Goal: Information Seeking & Learning: Find specific fact

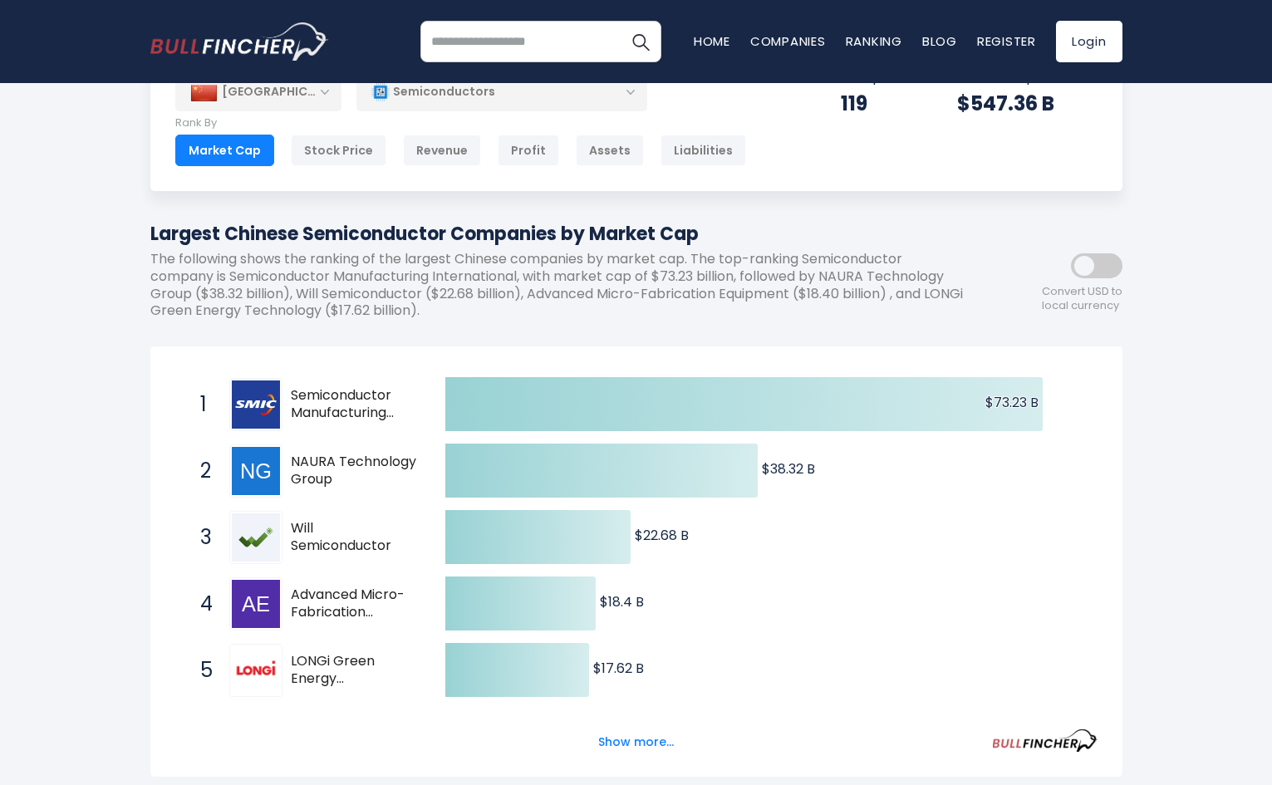
scroll to position [83, 0]
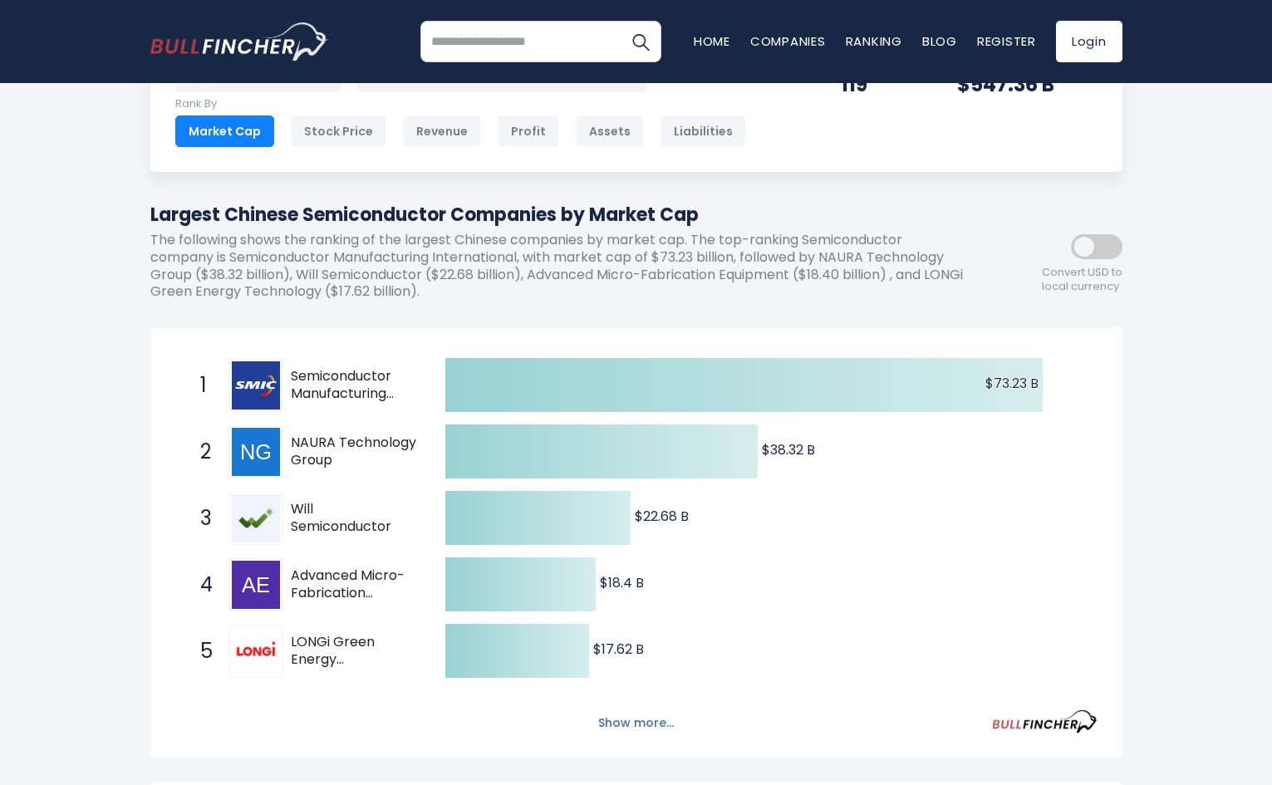
click at [657, 721] on button "Show more..." at bounding box center [636, 722] width 96 height 27
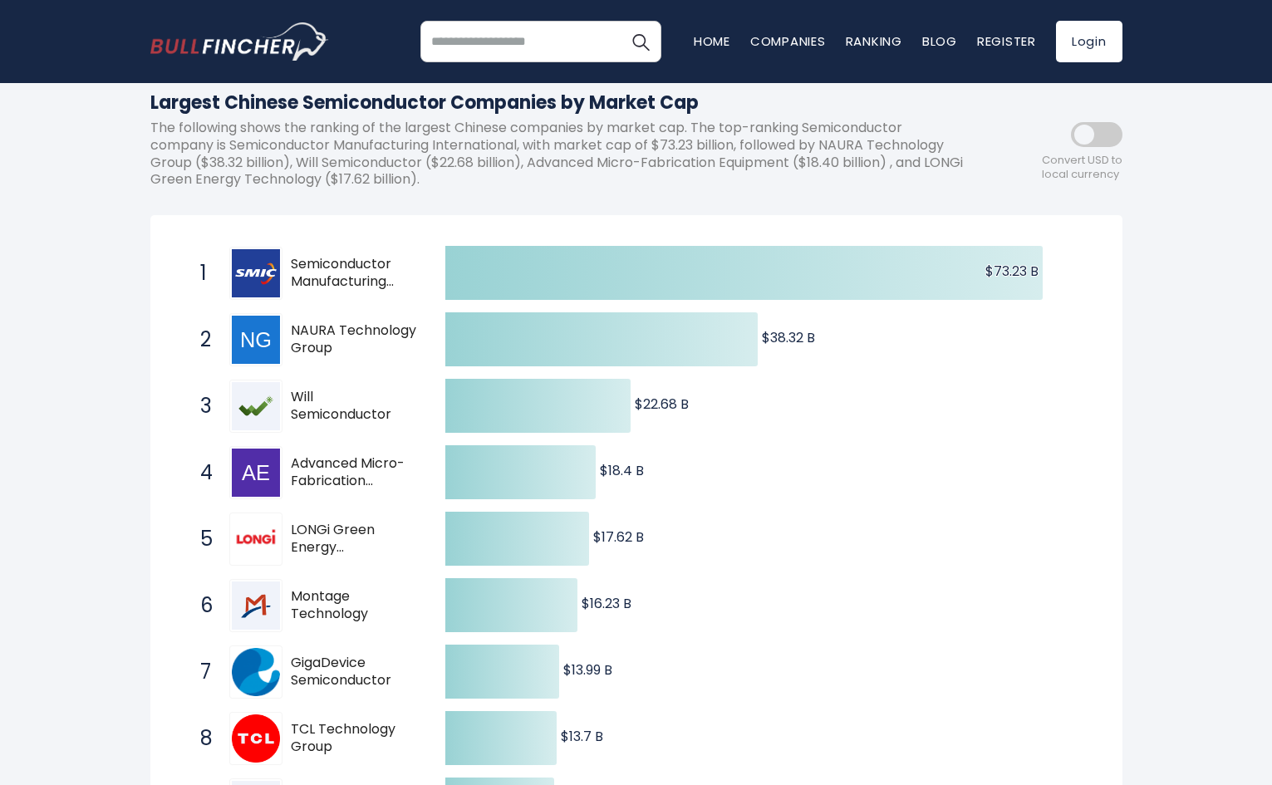
scroll to position [166, 0]
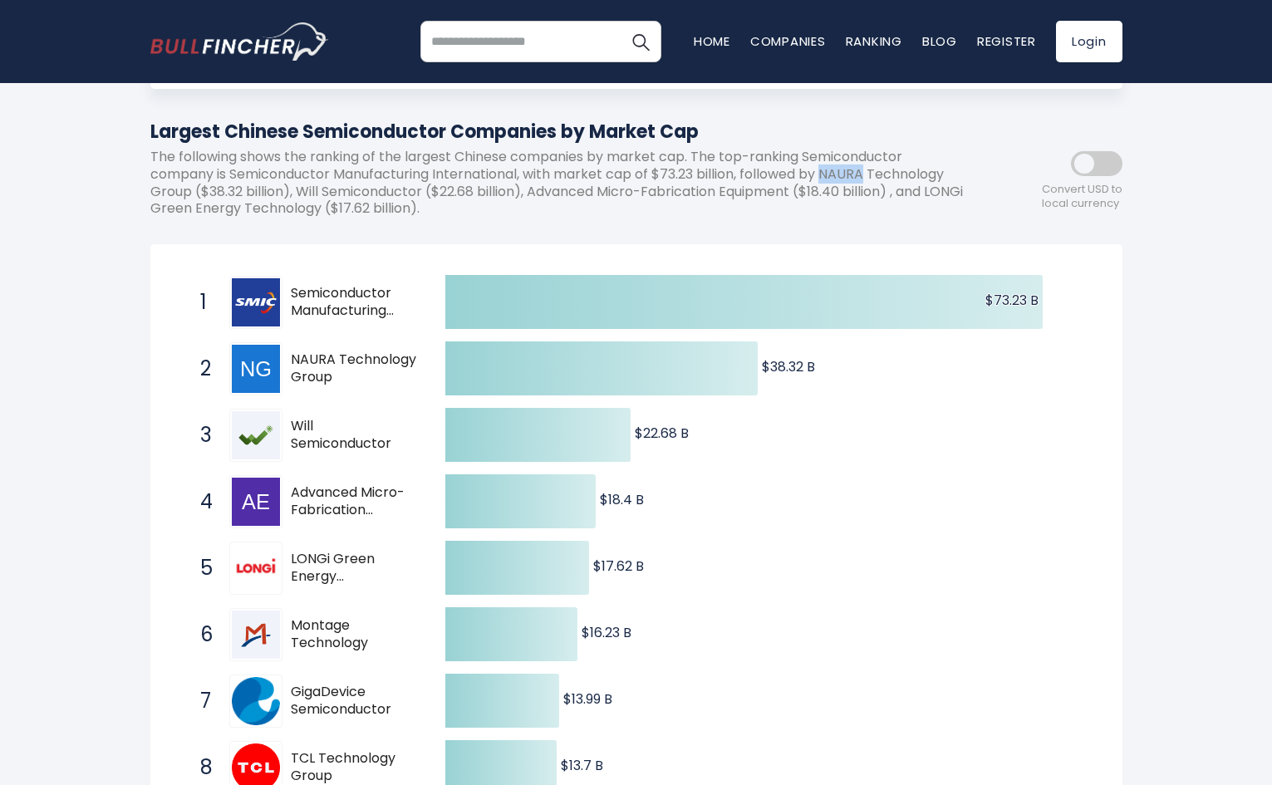
drag, startPoint x: 830, startPoint y: 172, endPoint x: 869, endPoint y: 171, distance: 39.0
click at [869, 171] on p "The following shows the ranking of the largest Chinese companies by market cap.…" at bounding box center [561, 183] width 822 height 69
copy p "NAURA"
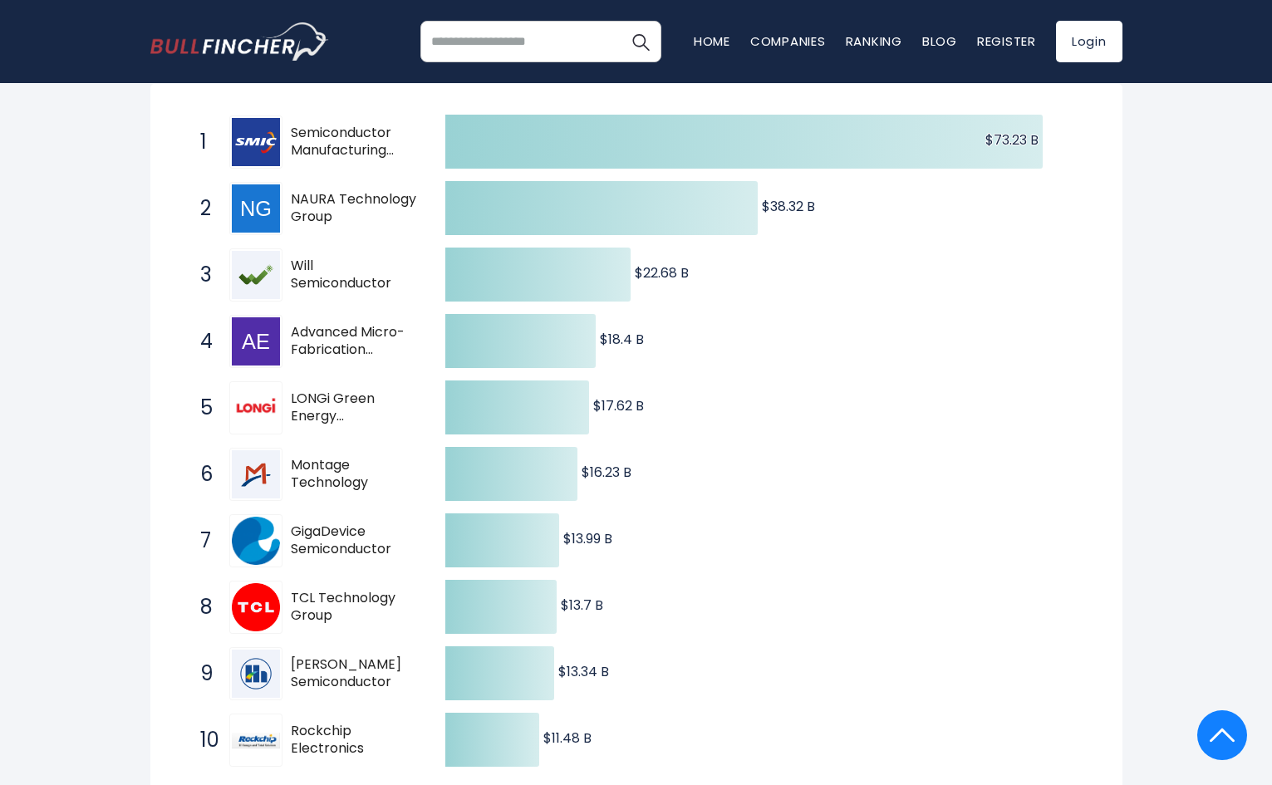
scroll to position [0, 0]
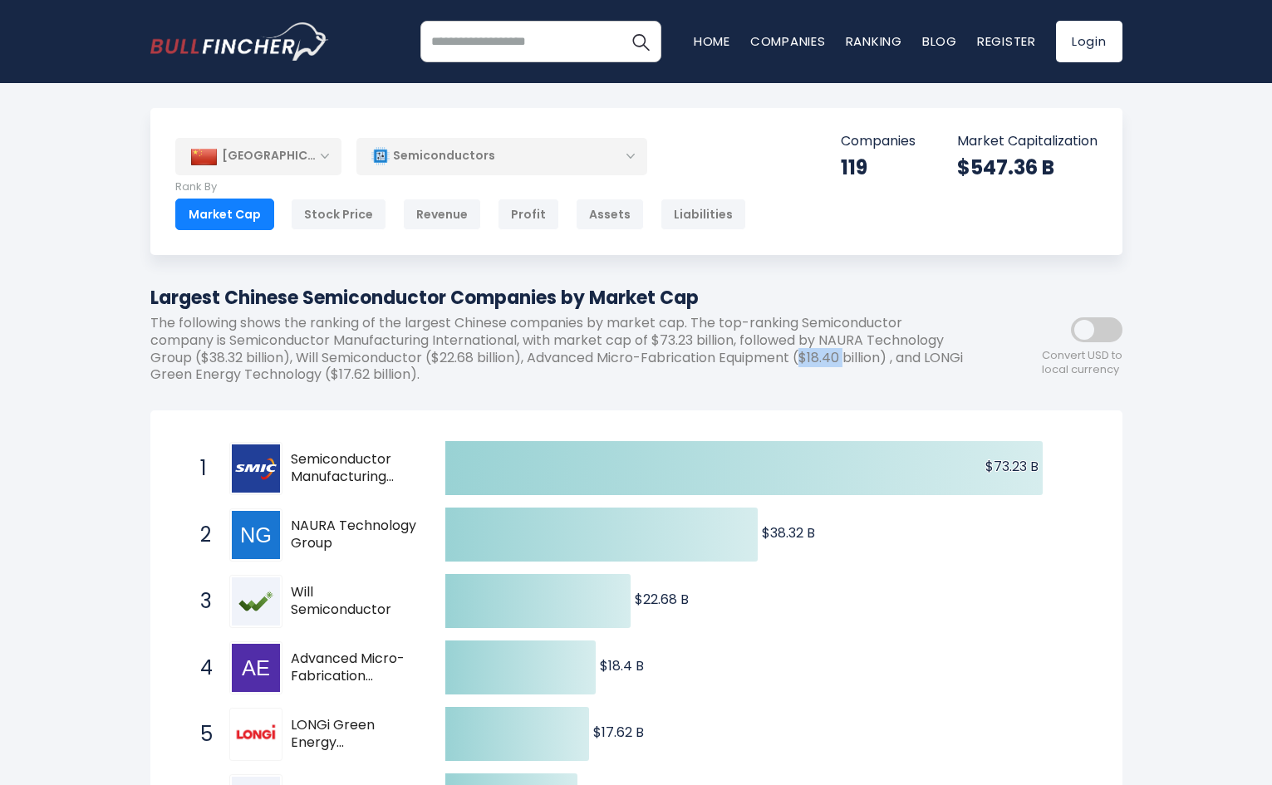
drag, startPoint x: 811, startPoint y: 361, endPoint x: 853, endPoint y: 360, distance: 42.4
click at [853, 360] on p "The following shows the ranking of the largest Chinese companies by market cap.…" at bounding box center [561, 349] width 822 height 69
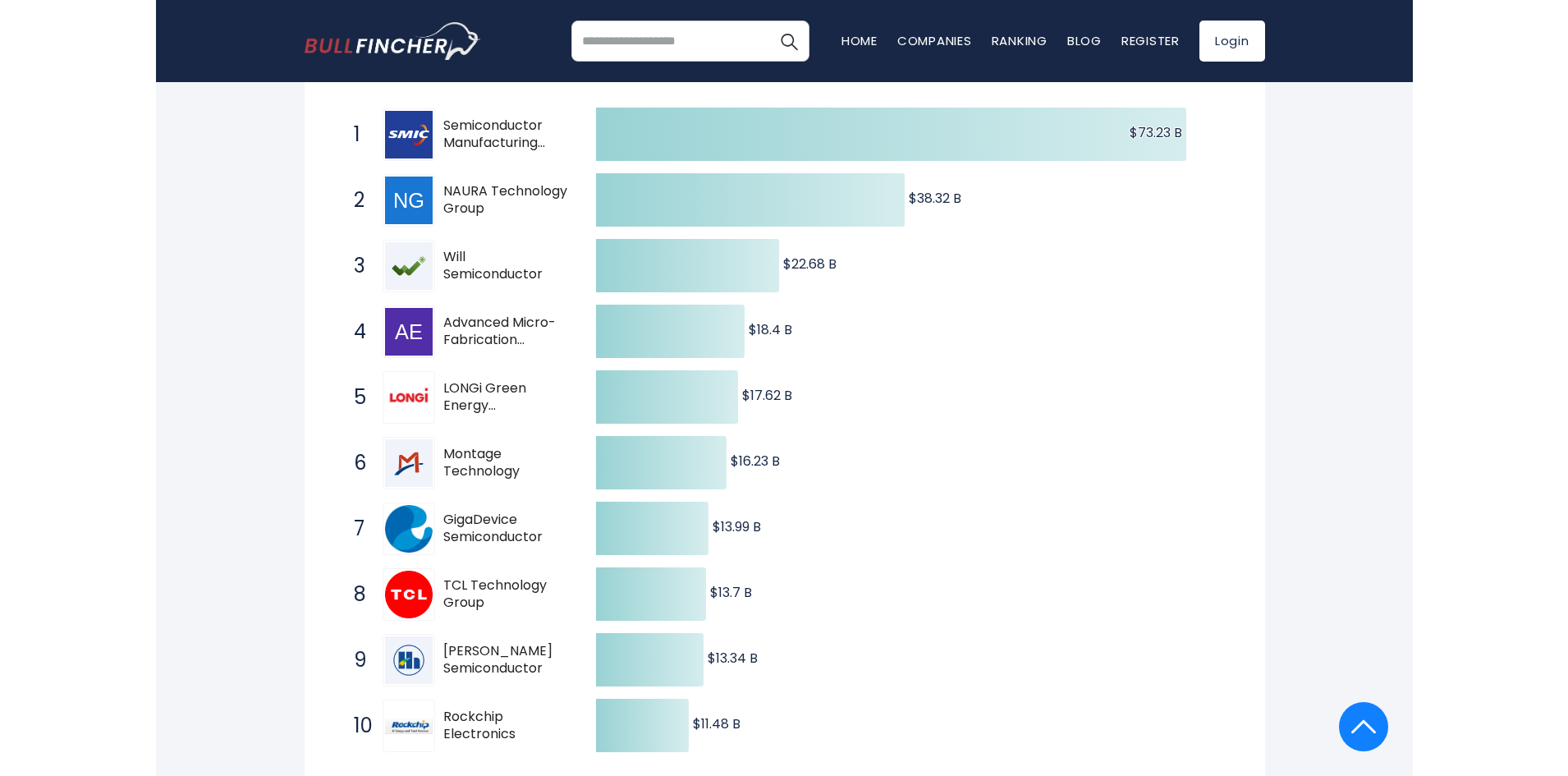
scroll to position [246, 0]
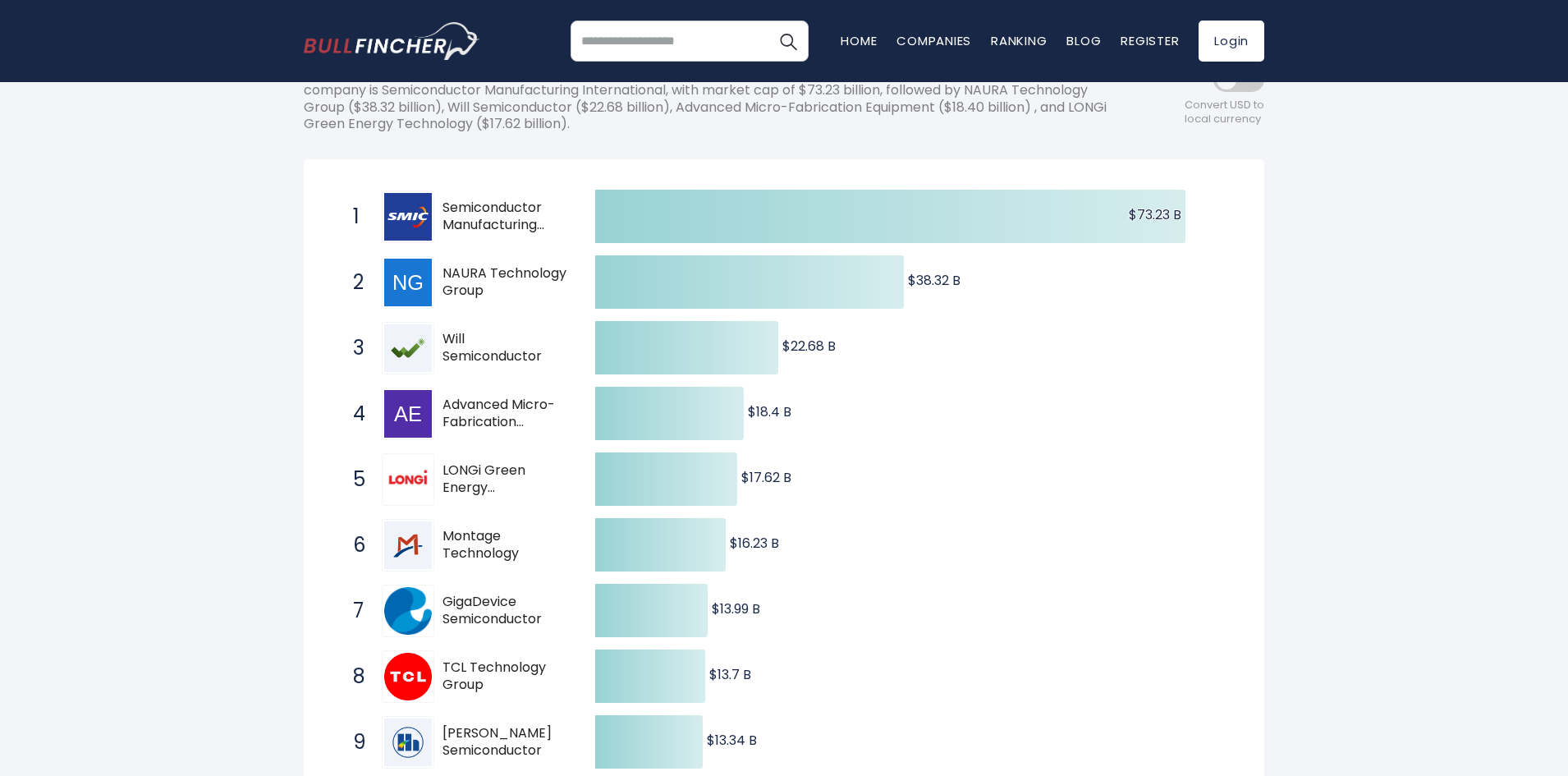
drag, startPoint x: 109, startPoint y: 299, endPoint x: 109, endPoint y: 284, distance: 15.0
click at [458, 203] on span "Semiconductor Manufacturing International" at bounding box center [504, 216] width 124 height 35
drag, startPoint x: 323, startPoint y: 206, endPoint x: 465, endPoint y: 214, distance: 142.2
click at [497, 235] on div "Created with Highcharts 12.1.2 $73.23 B ​ $73.23 B $38.32 B ​ $38.32 B $22.68 B…" at bounding box center [784, 533] width 960 height 748
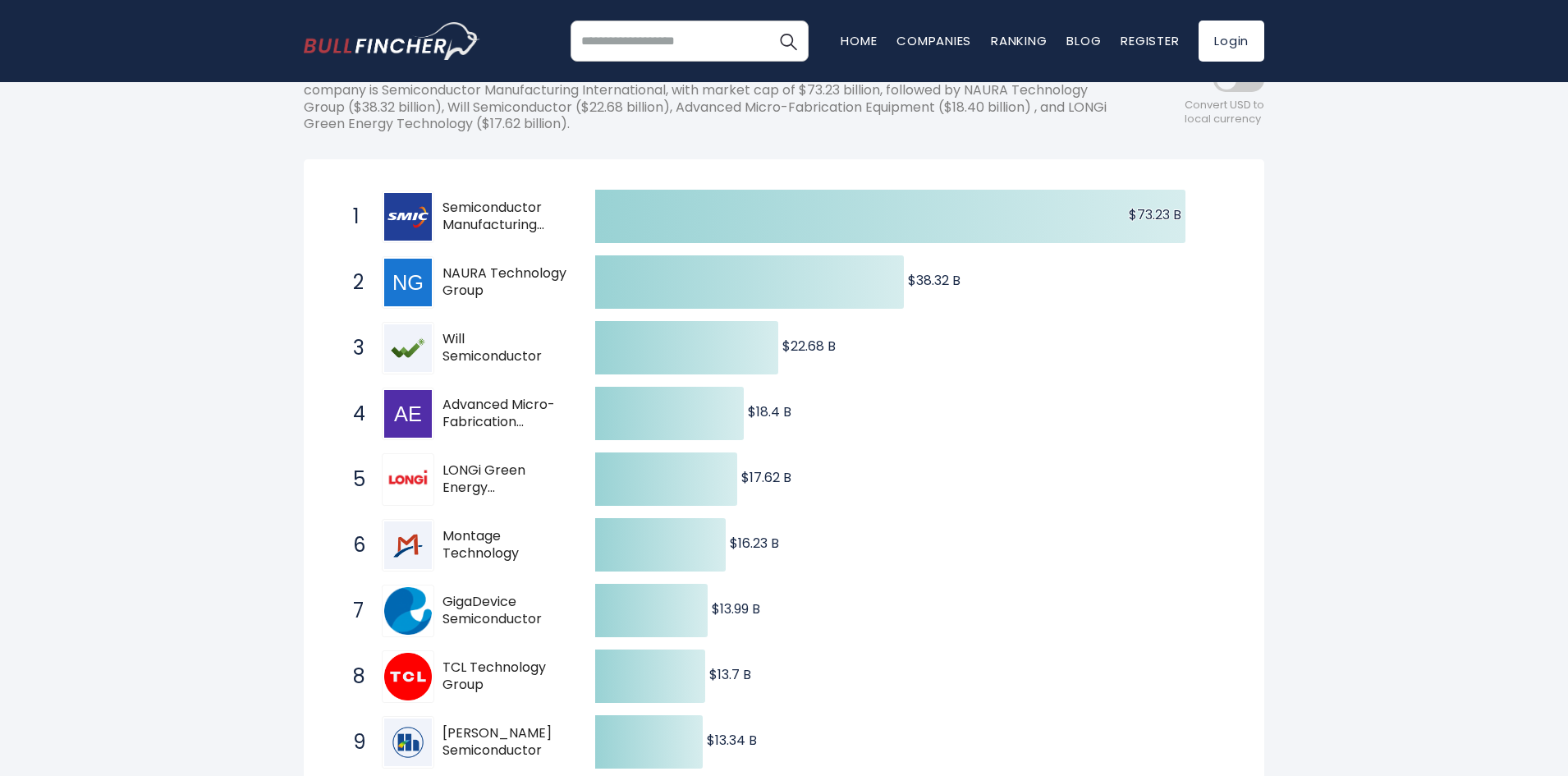
drag, startPoint x: 452, startPoint y: 182, endPoint x: 497, endPoint y: 388, distance: 210.9
click at [508, 375] on div "Created with Highcharts 12.1.2 $73.23 B ​ $73.23 B $38.32 B ​ $38.32 B $22.68 B…" at bounding box center [784, 533] width 960 height 748
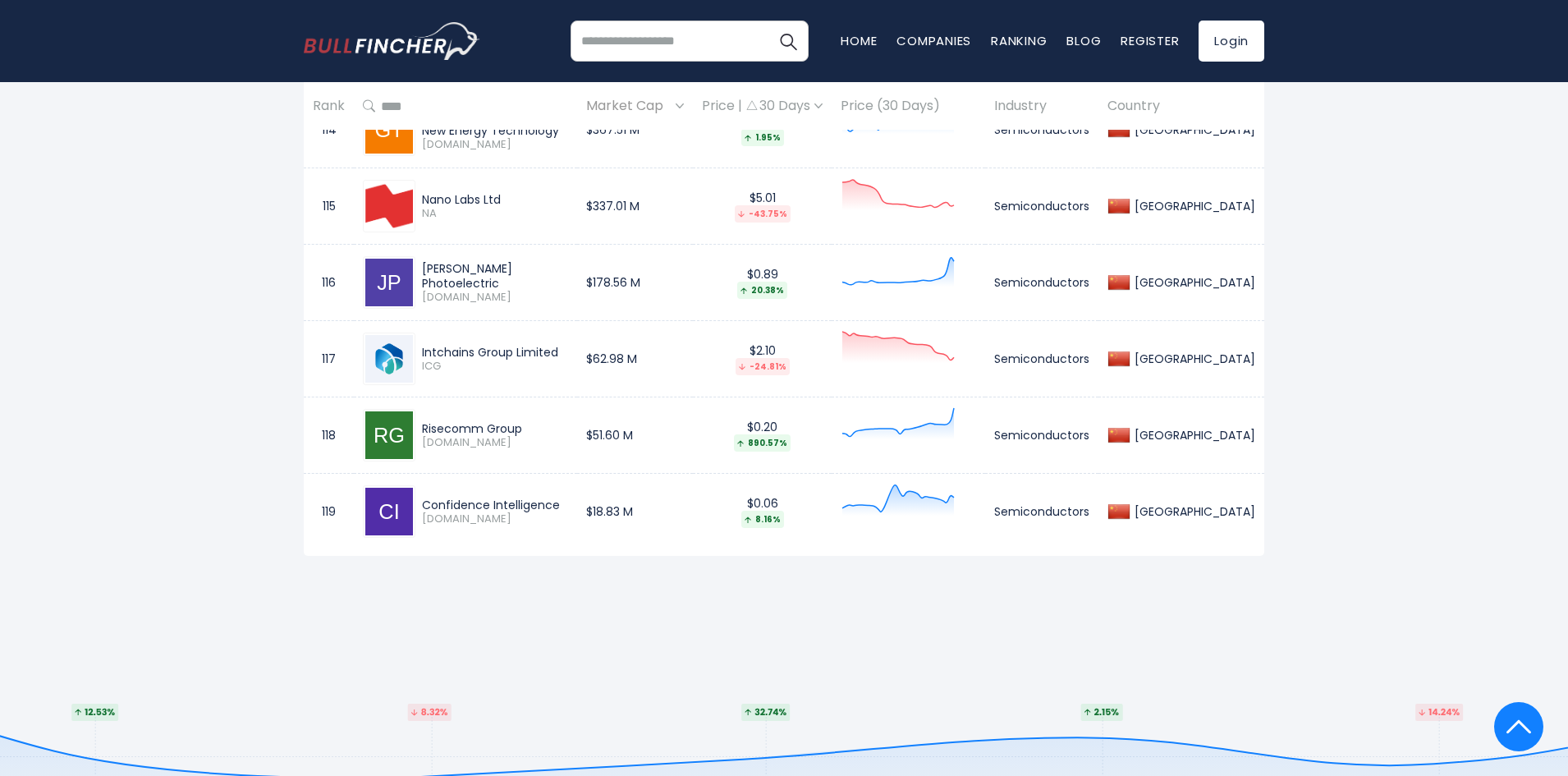
scroll to position [10018, 0]
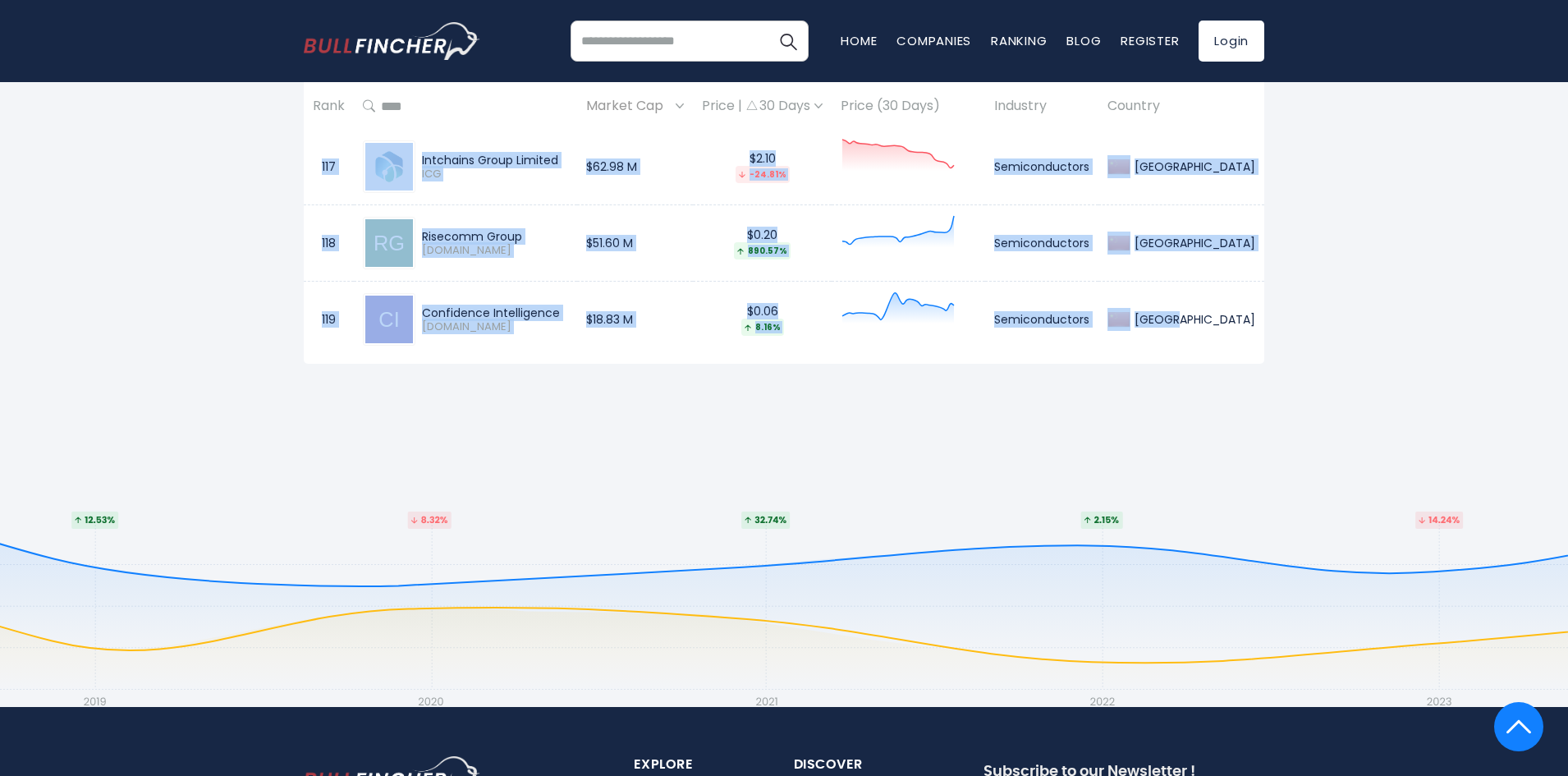
drag, startPoint x: 334, startPoint y: 304, endPoint x: 1253, endPoint y: 309, distance: 919.0
copy tbody "1 Semiconductor Manufacturing International [DOMAIN_NAME] $73.23 B $7.36 8.70% …"
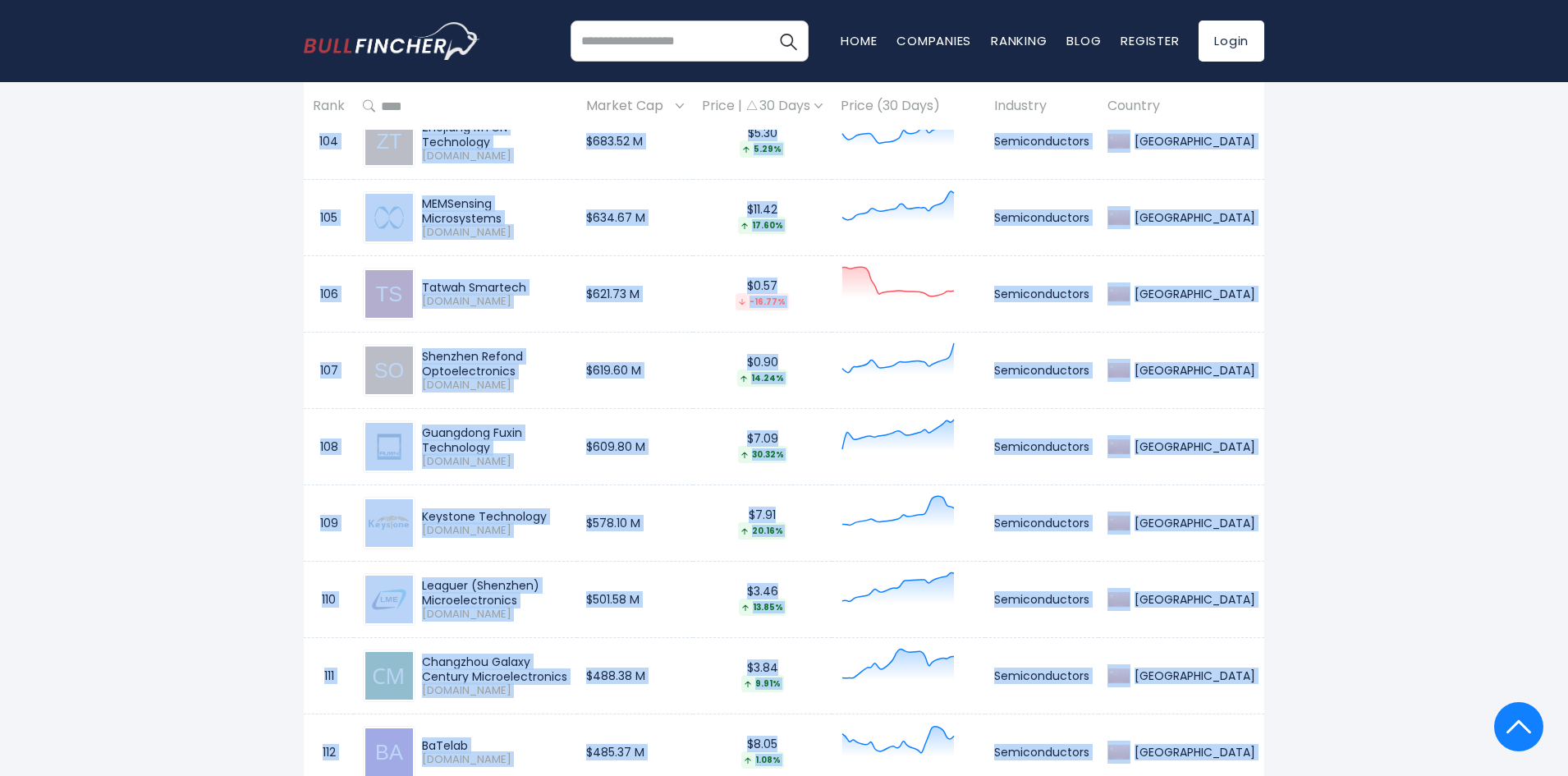
scroll to position [9032, 0]
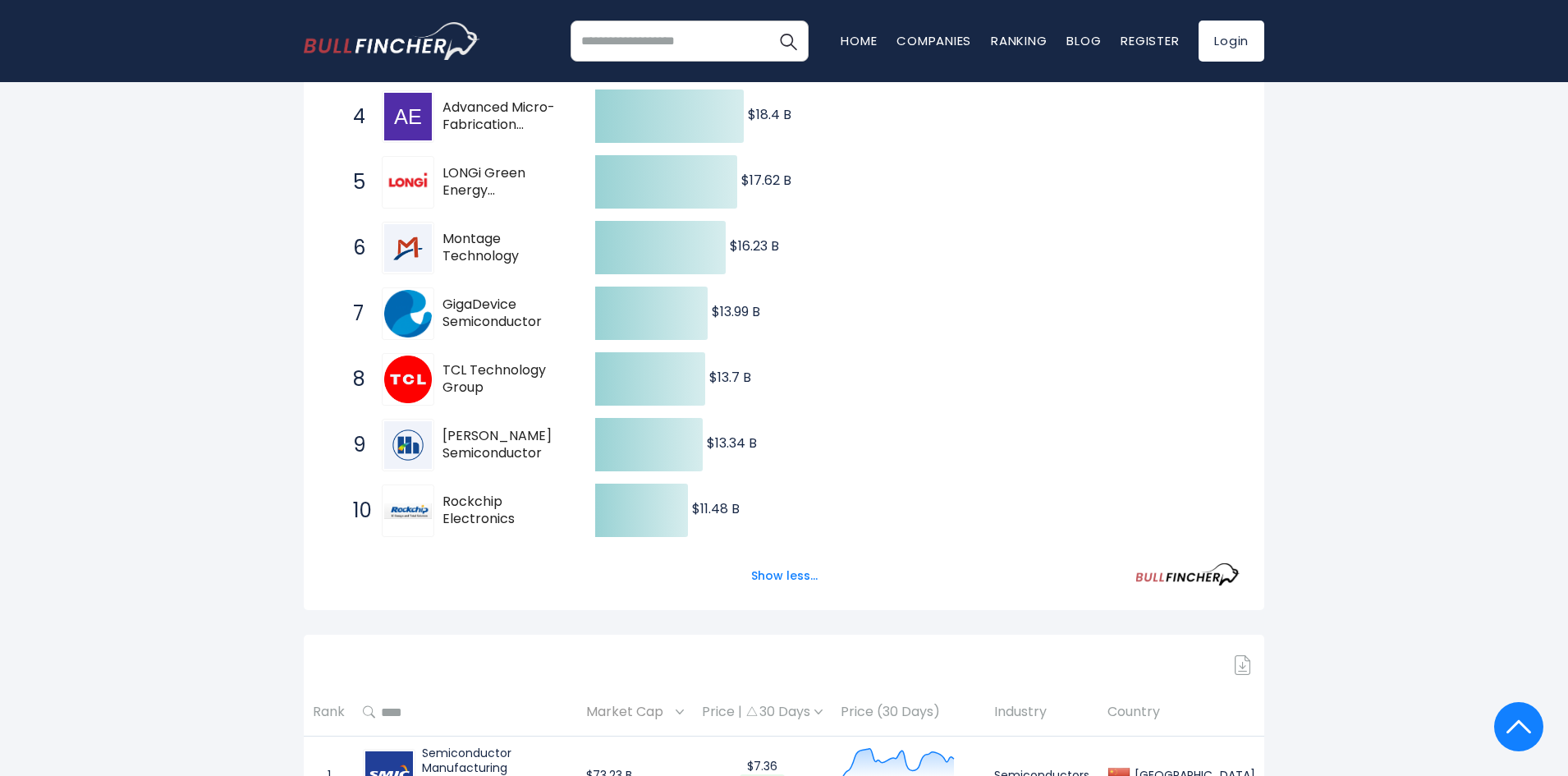
scroll to position [0, 0]
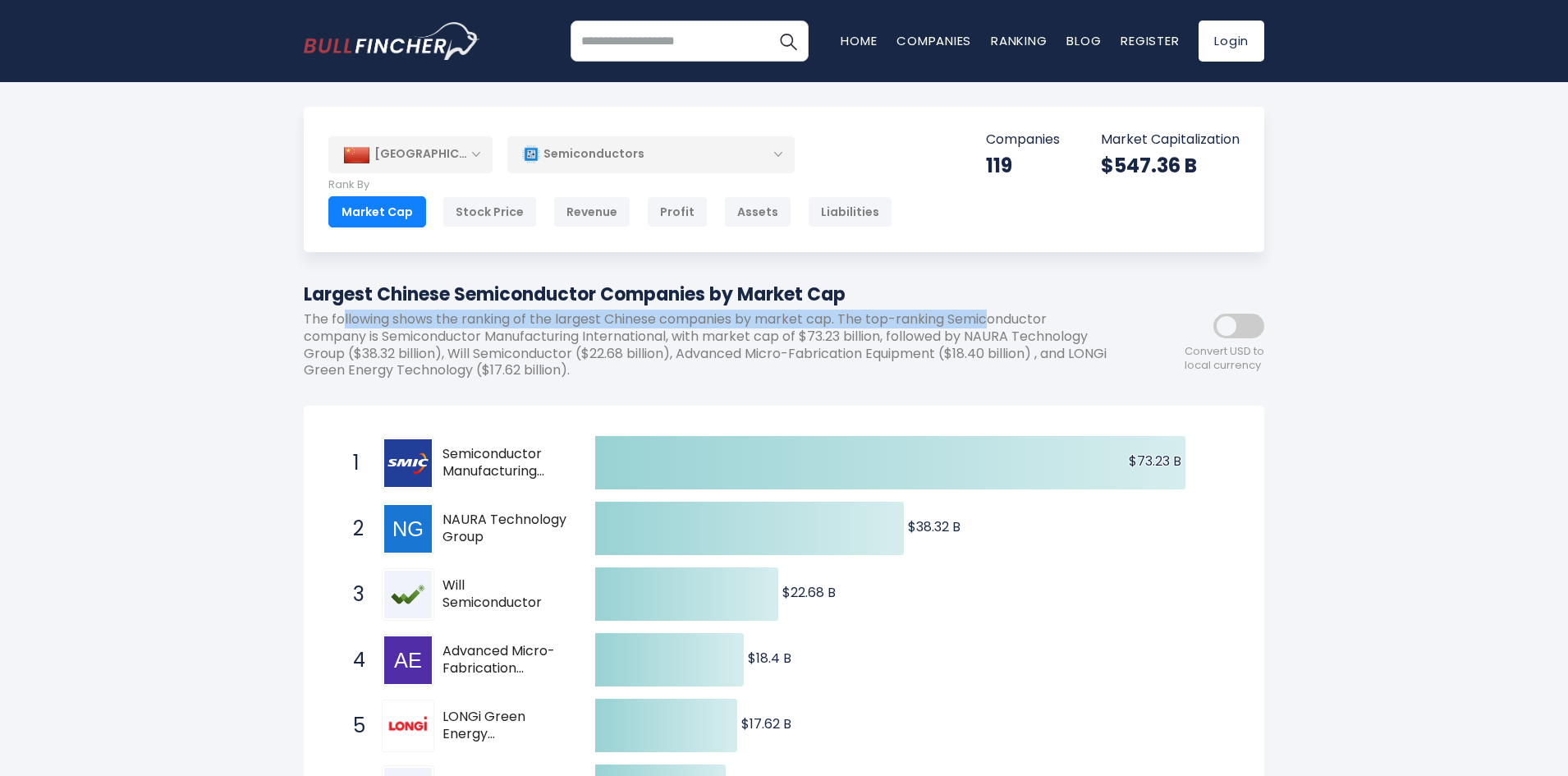
drag, startPoint x: 342, startPoint y: 322, endPoint x: 831, endPoint y: 333, distance: 489.1
click at [991, 321] on p "The following shows the ranking of the largest Chinese companies by market cap.…" at bounding box center [709, 345] width 812 height 68
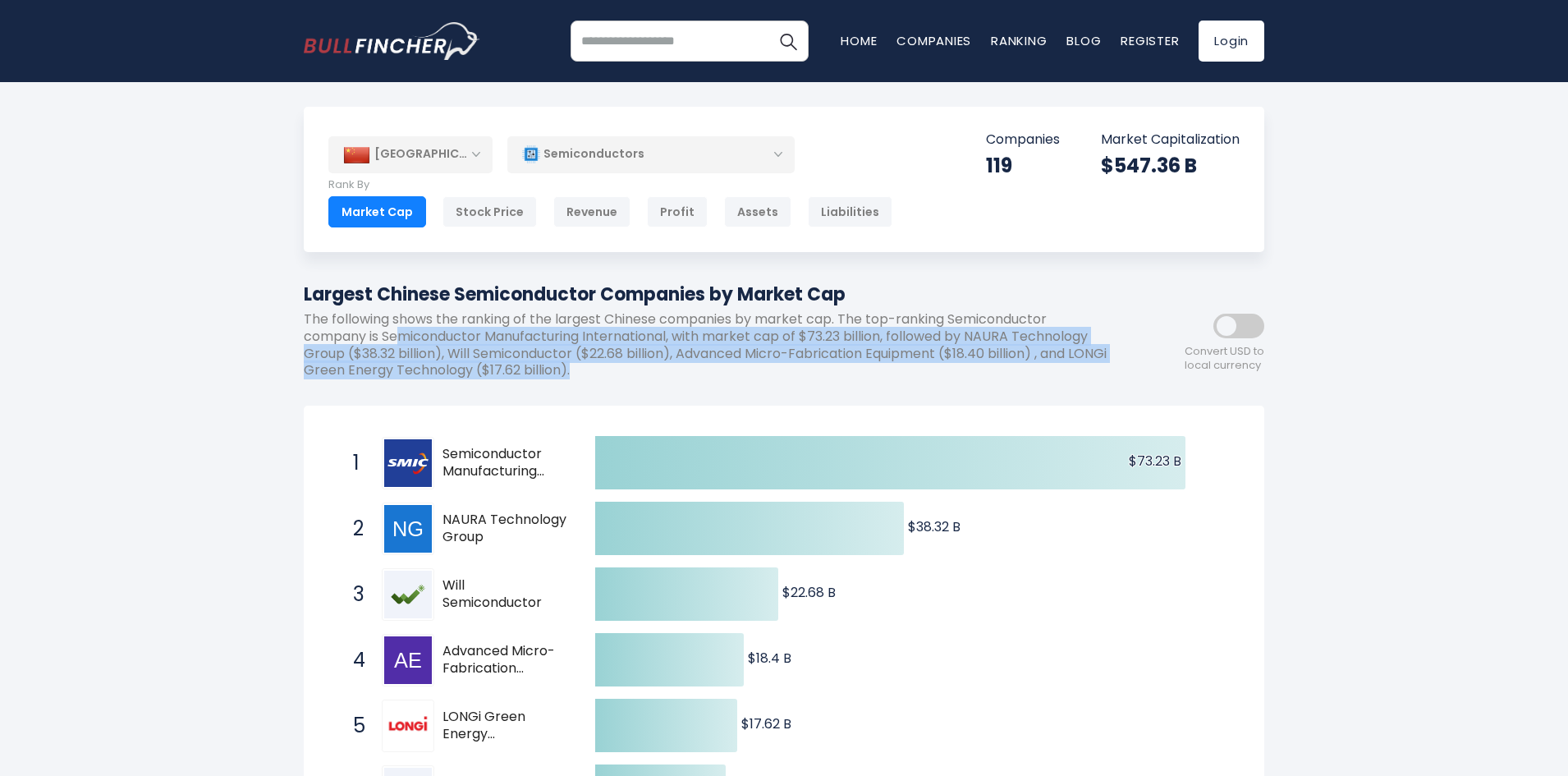
drag, startPoint x: 399, startPoint y: 340, endPoint x: 701, endPoint y: 378, distance: 304.4
click at [698, 377] on p "The following shows the ranking of the largest Chinese companies by market cap.…" at bounding box center [709, 345] width 812 height 68
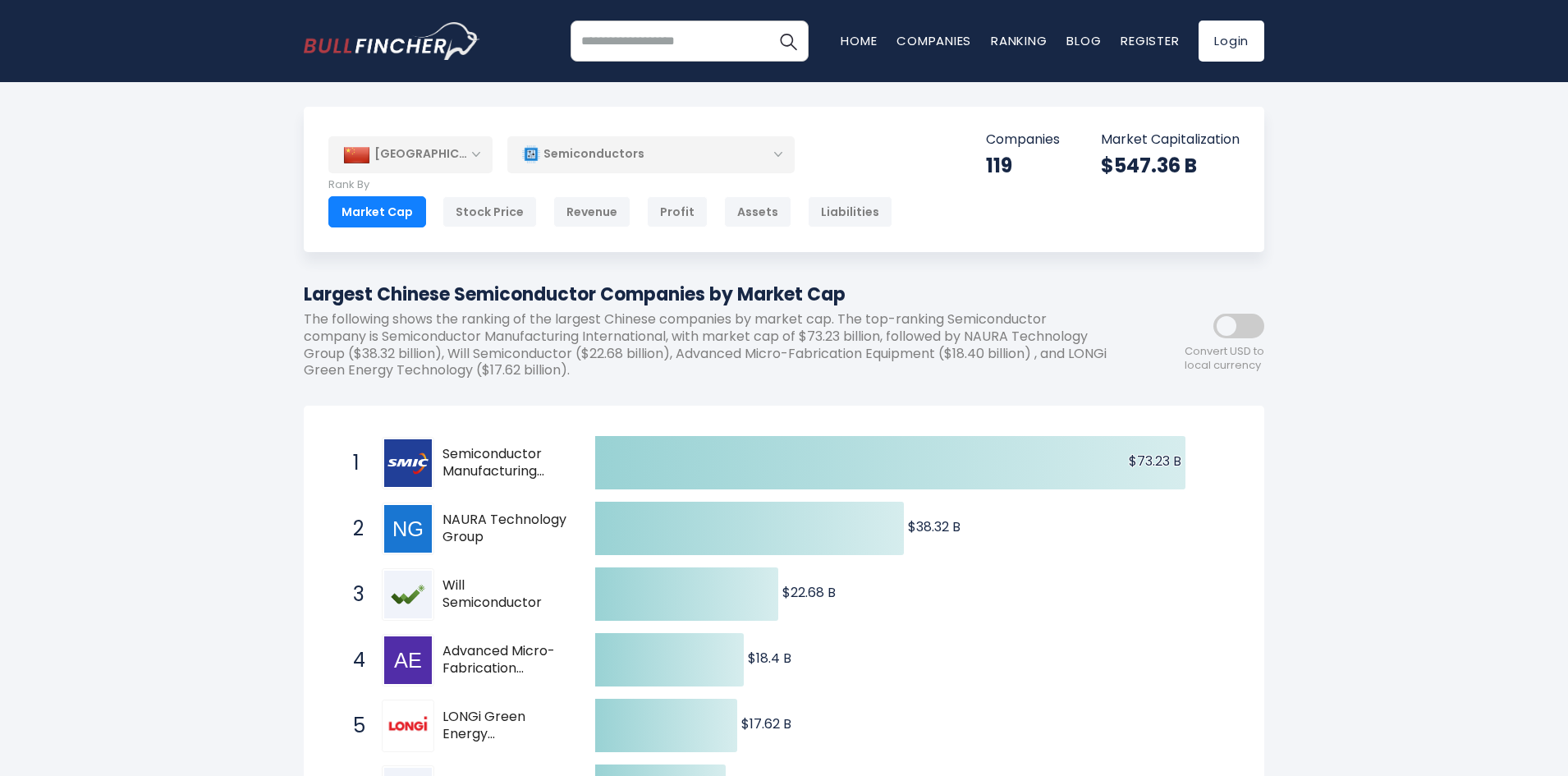
click at [1003, 289] on h1 "Largest Chinese Semiconductor Companies by Market Cap" at bounding box center [709, 294] width 812 height 27
click at [371, 302] on h1 "Largest Chinese Semiconductor Companies by Market Cap" at bounding box center [709, 294] width 812 height 27
click at [1012, 136] on p "Companies" at bounding box center [1023, 139] width 74 height 17
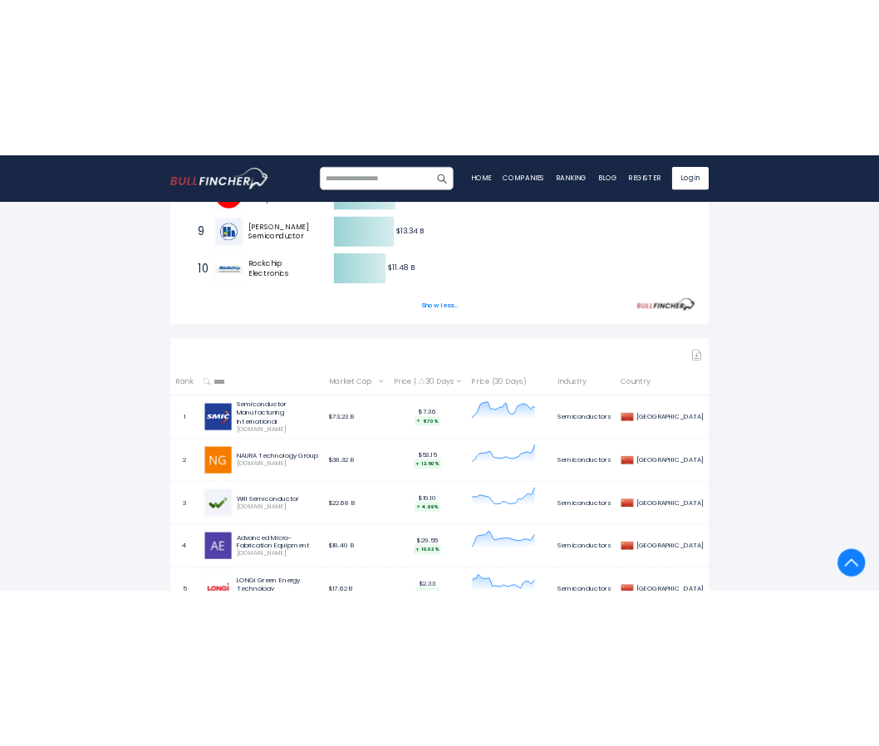
scroll to position [914, 0]
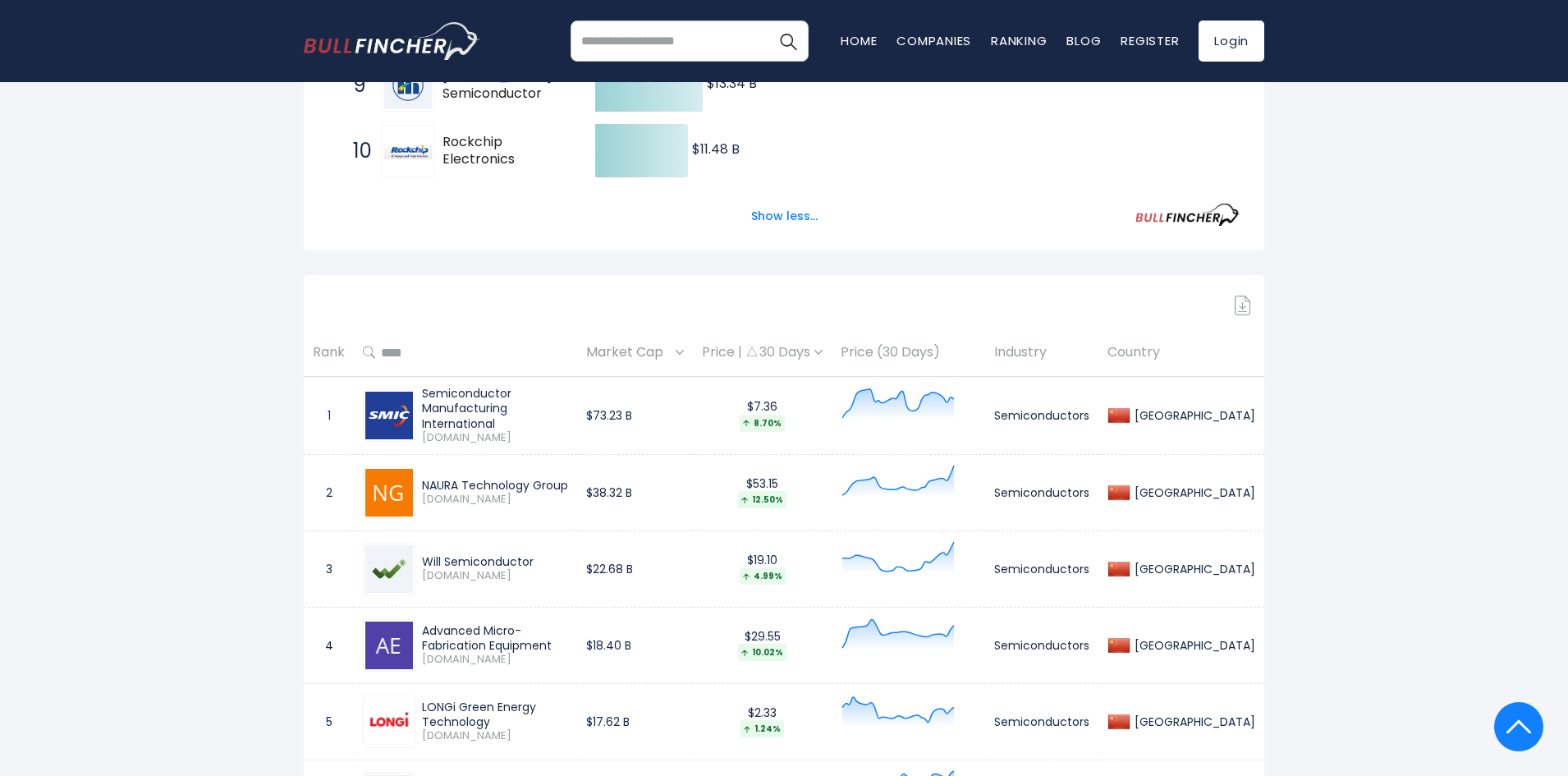
click at [684, 356] on div "Market Cap" at bounding box center [634, 353] width 98 height 26
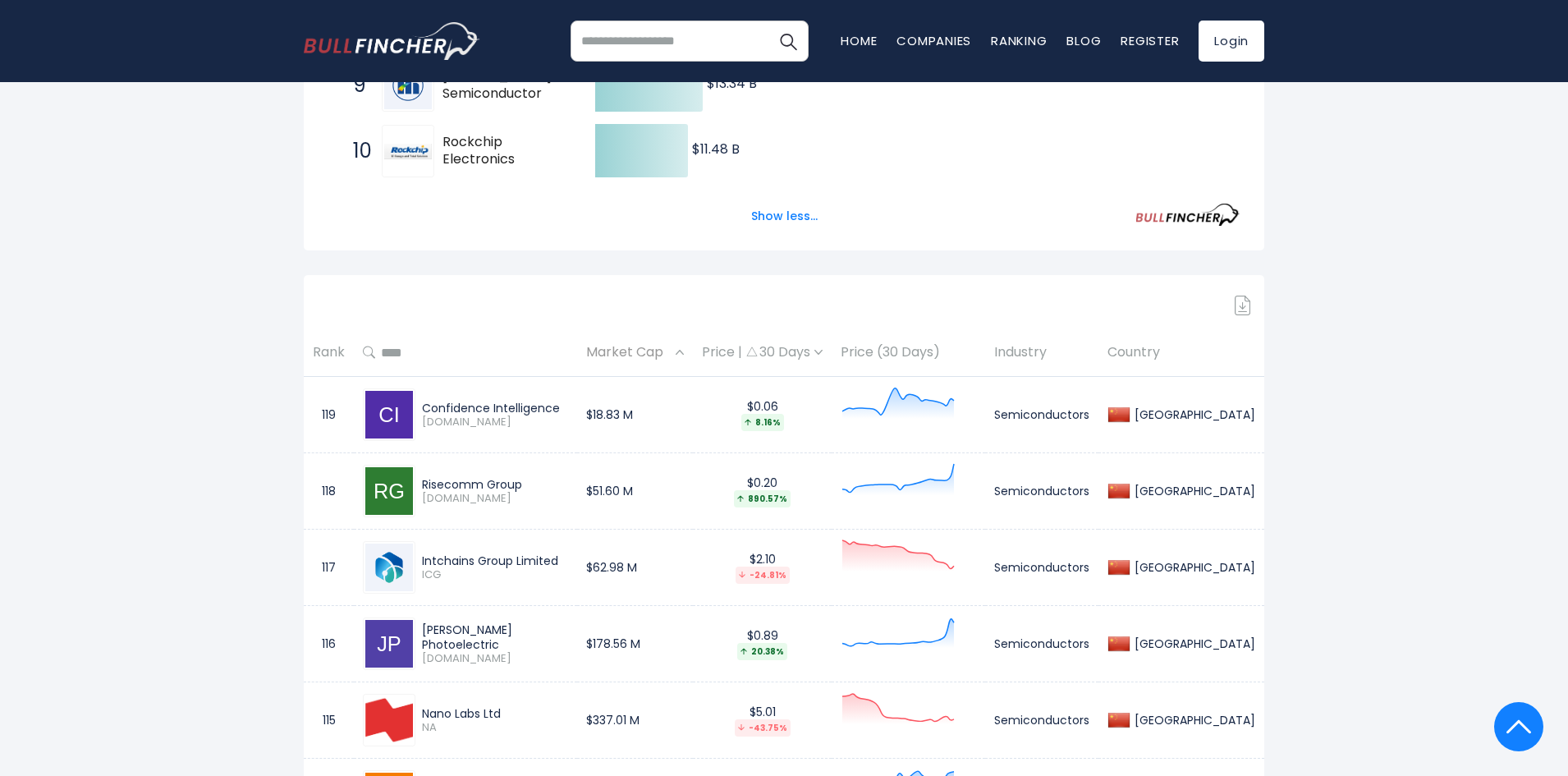
click at [684, 356] on div "Market Cap" at bounding box center [634, 353] width 98 height 26
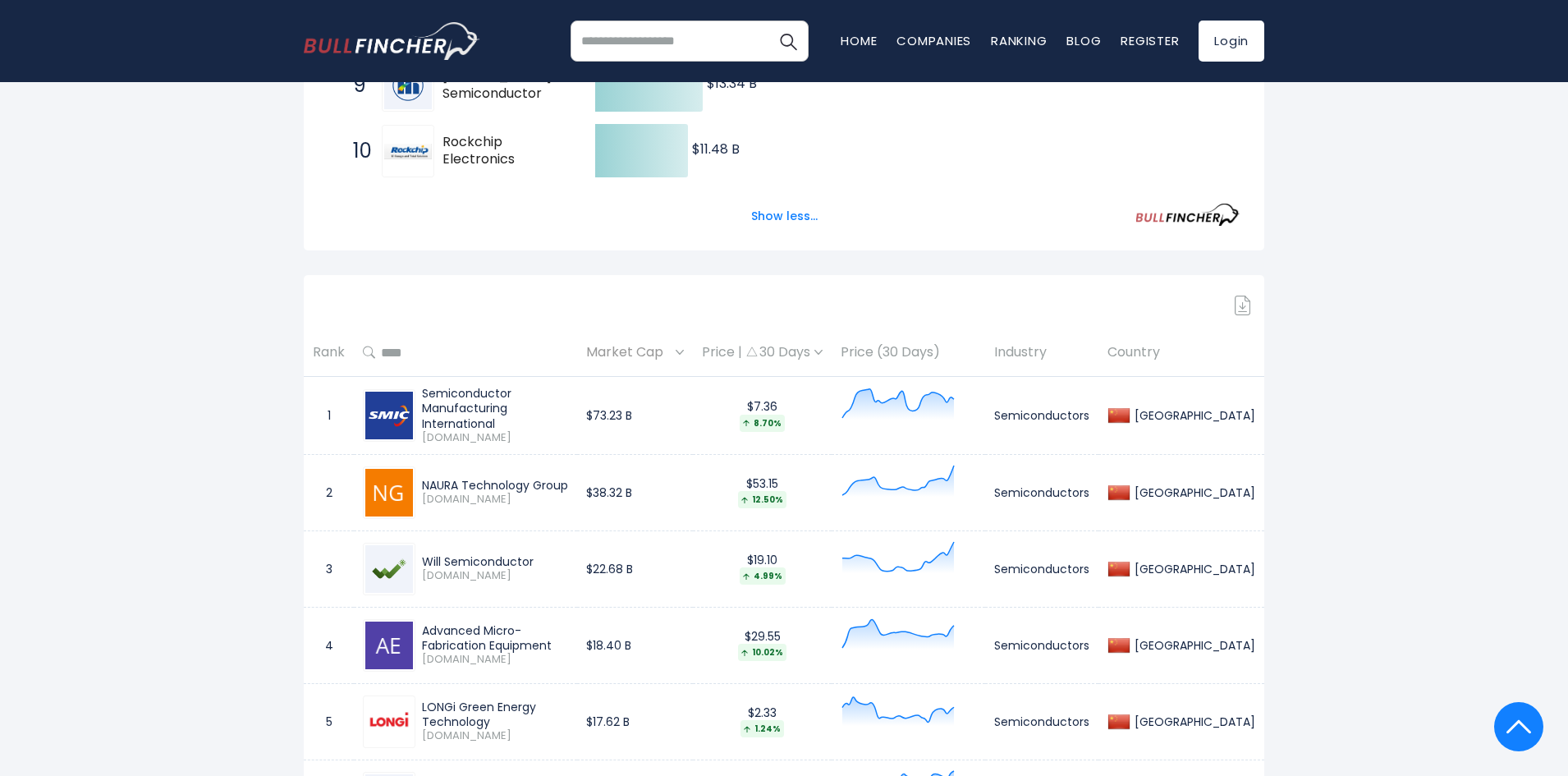
drag, startPoint x: 172, startPoint y: 503, endPoint x: 161, endPoint y: 492, distance: 15.6
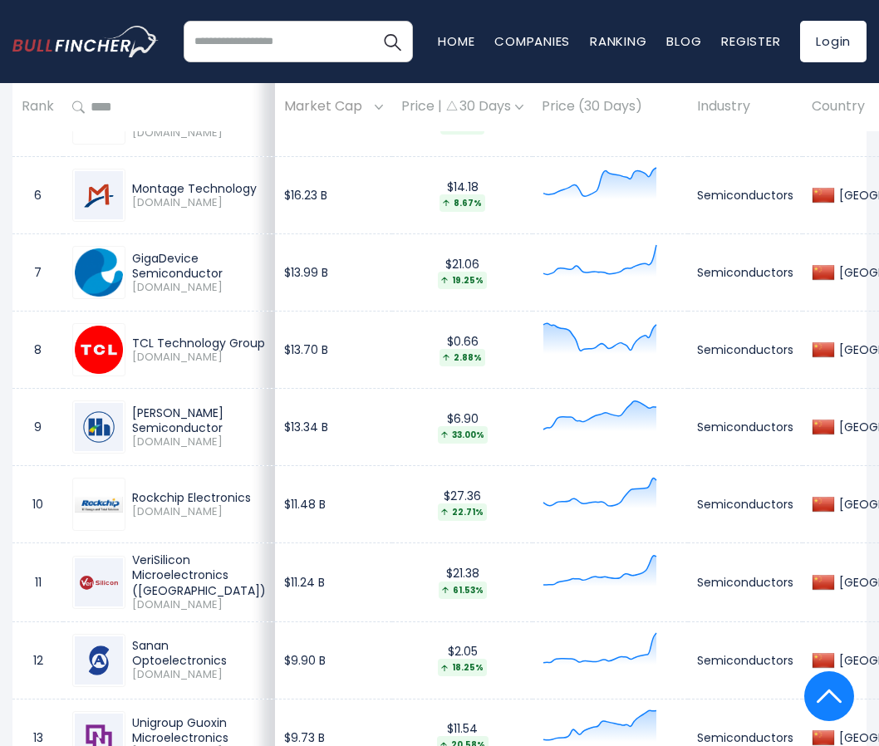
scroll to position [1578, 0]
